Goal: Navigation & Orientation: Find specific page/section

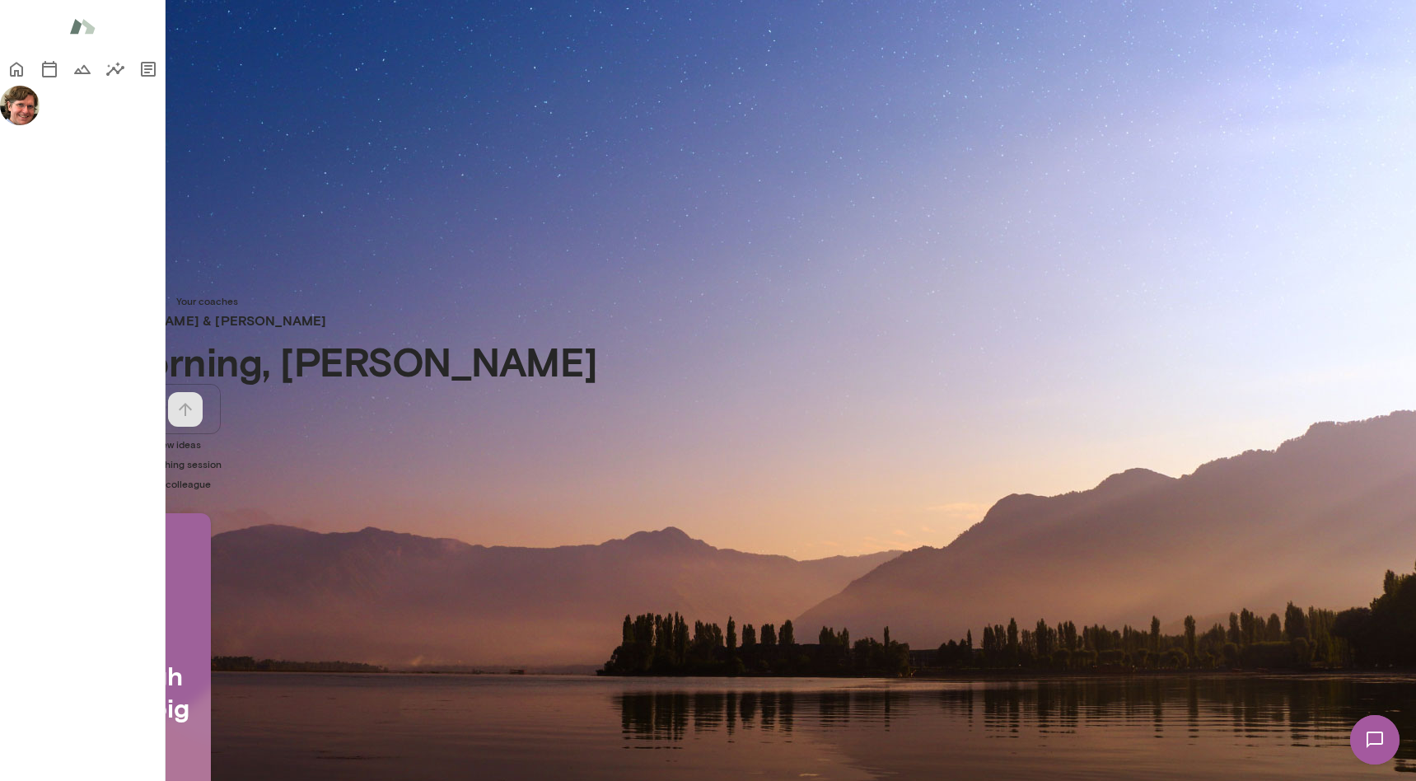
click at [1374, 734] on img at bounding box center [1375, 740] width 68 height 68
click at [1379, 743] on img at bounding box center [1374, 739] width 49 height 49
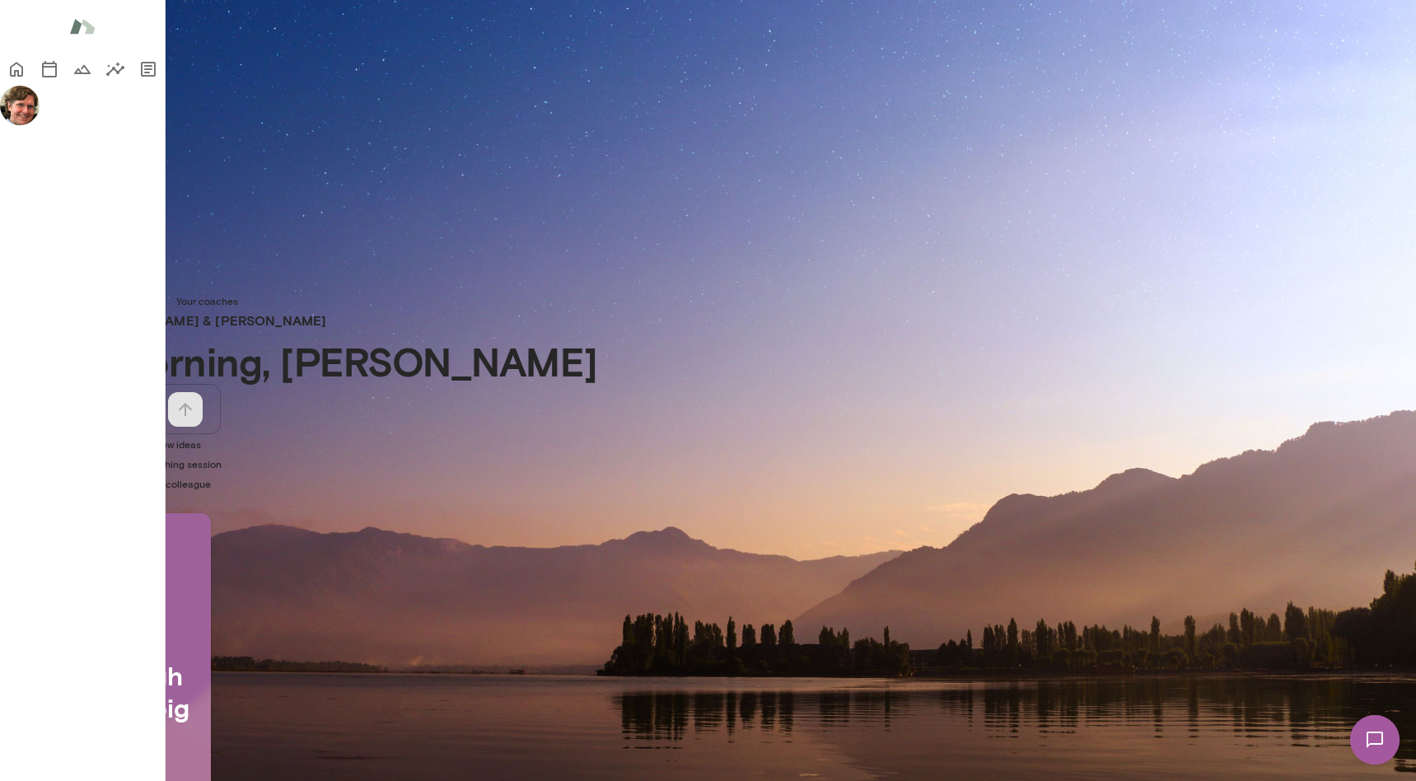
click at [69, 21] on img at bounding box center [82, 26] width 26 height 31
click at [40, 79] on icon "Sessions" at bounding box center [50, 69] width 20 height 20
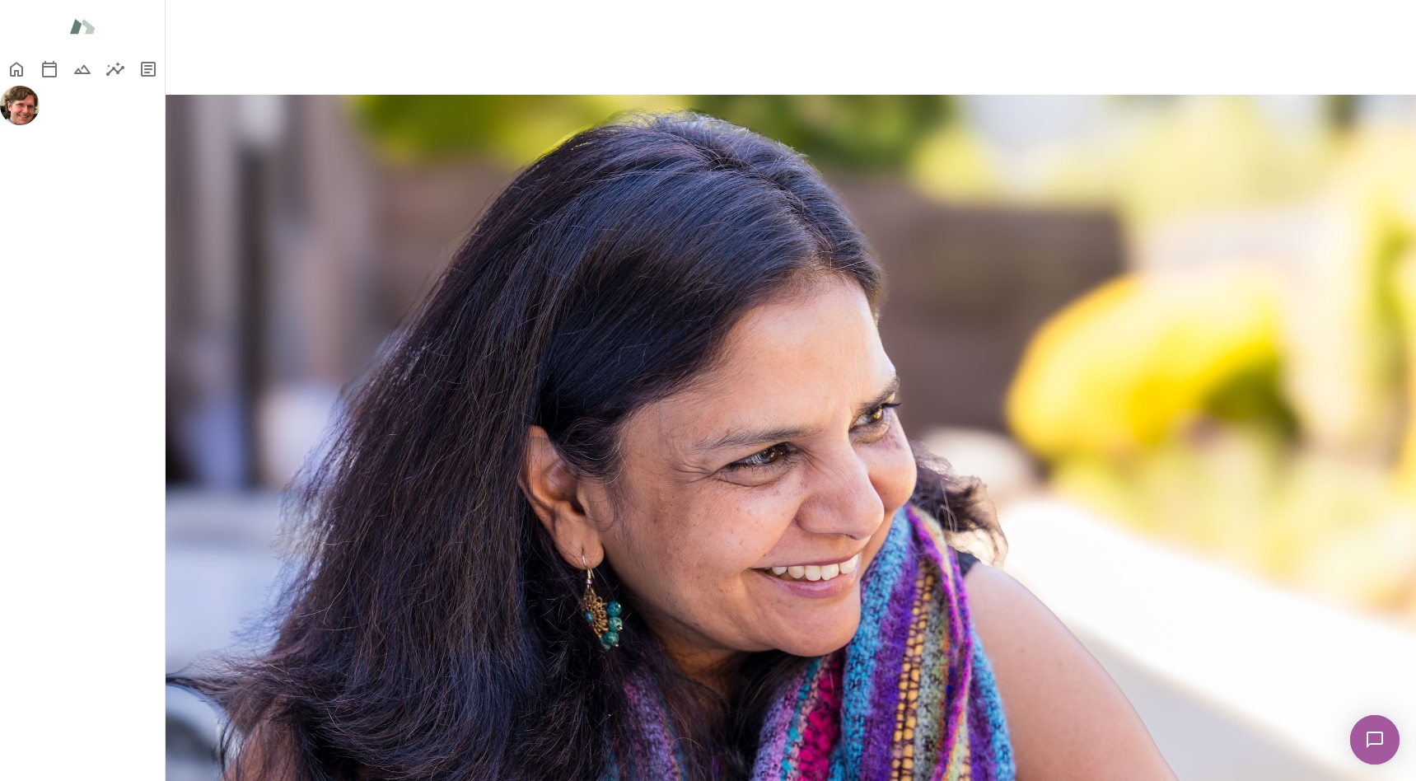
click at [98, 74] on button "Past" at bounding box center [80, 65] width 35 height 17
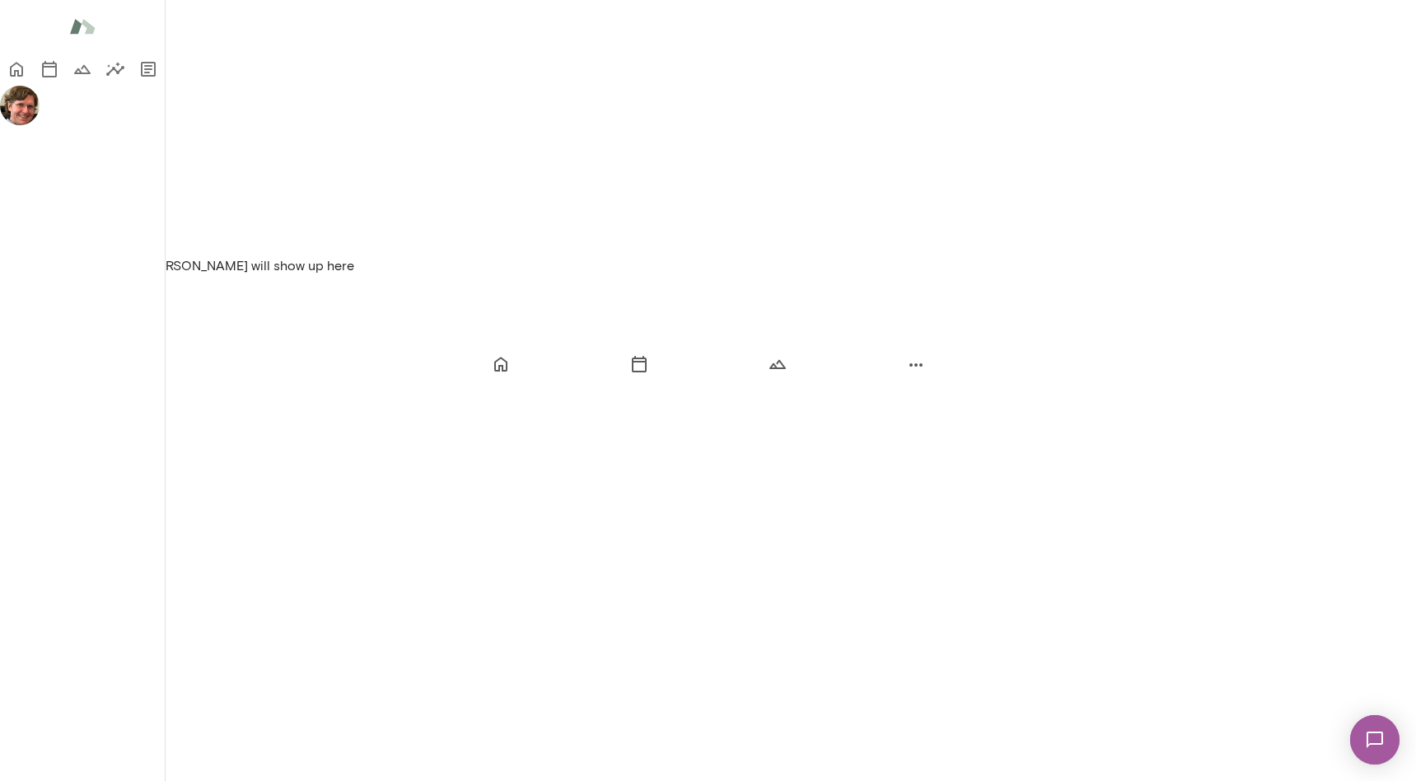
click at [63, 74] on button "Upcoming" at bounding box center [31, 65] width 63 height 17
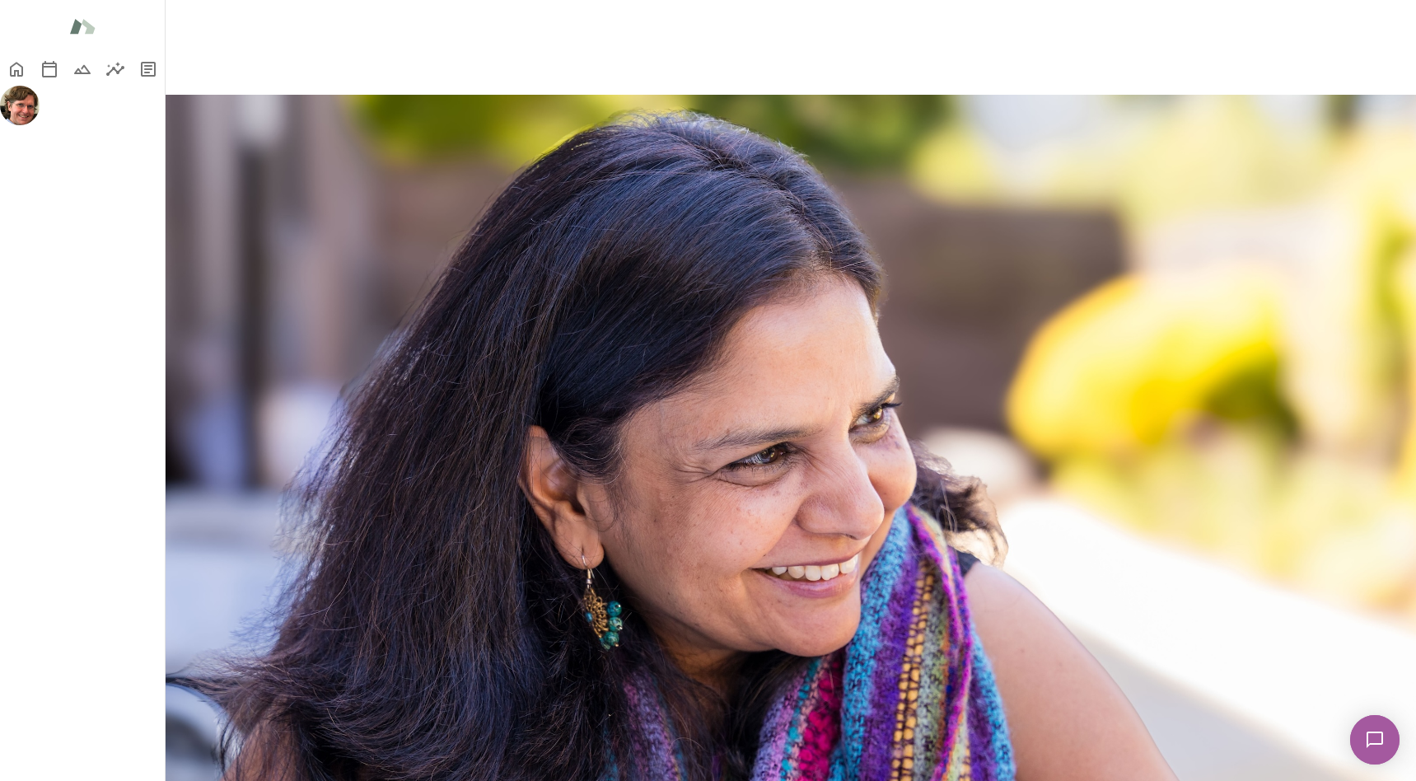
click at [26, 68] on icon "Home" at bounding box center [17, 69] width 20 height 20
